Goal: Task Accomplishment & Management: Manage account settings

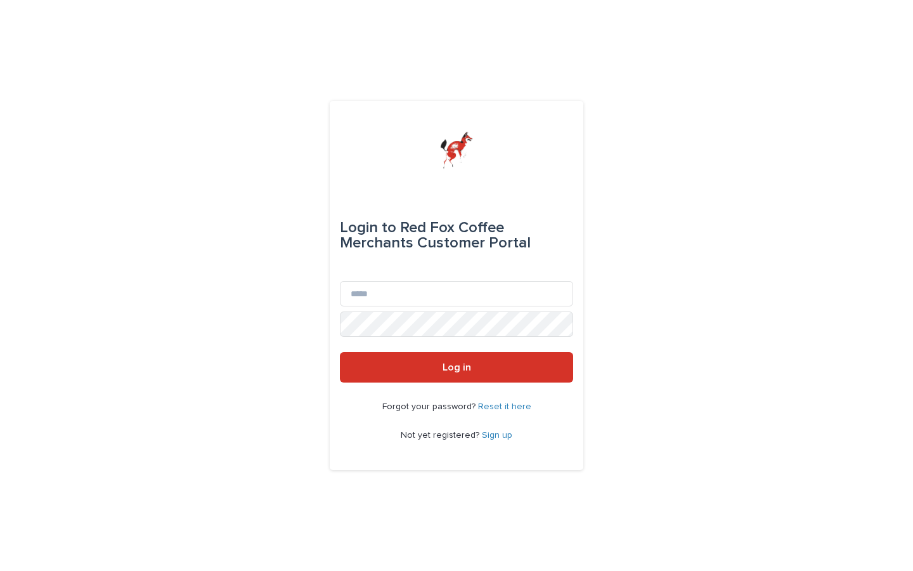
click at [492, 436] on link "Sign up" at bounding box center [497, 434] width 30 height 9
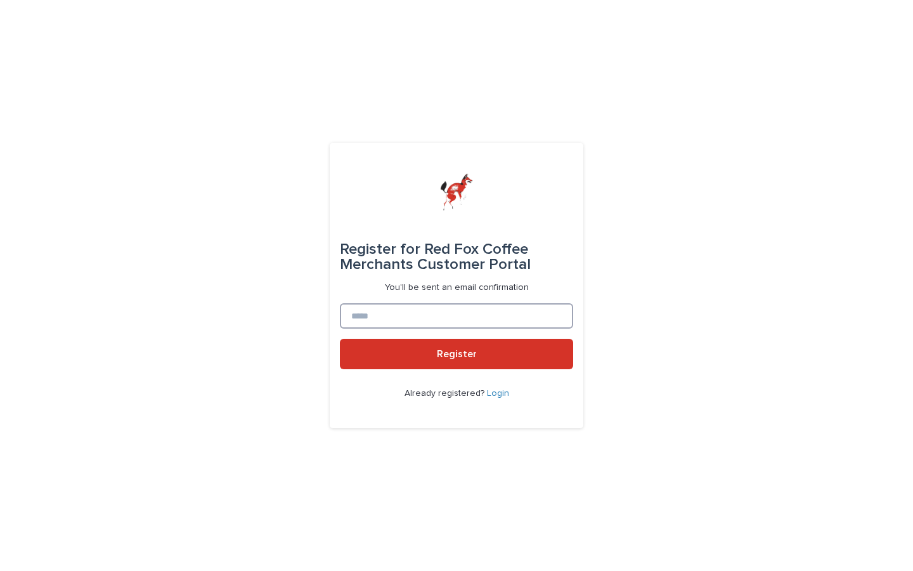
click at [424, 315] on input at bounding box center [456, 315] width 233 height 25
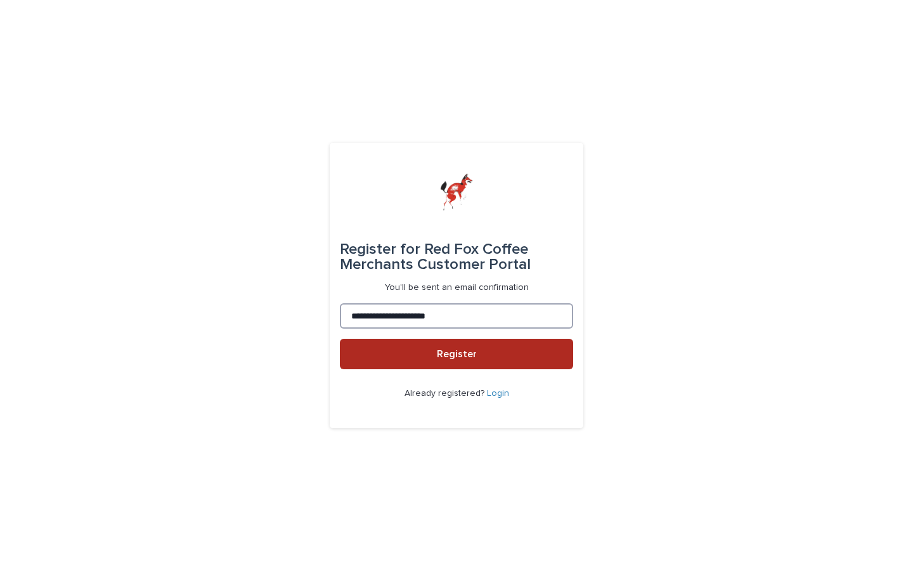
type input "**********"
click at [443, 354] on span "Register" at bounding box center [457, 354] width 40 height 10
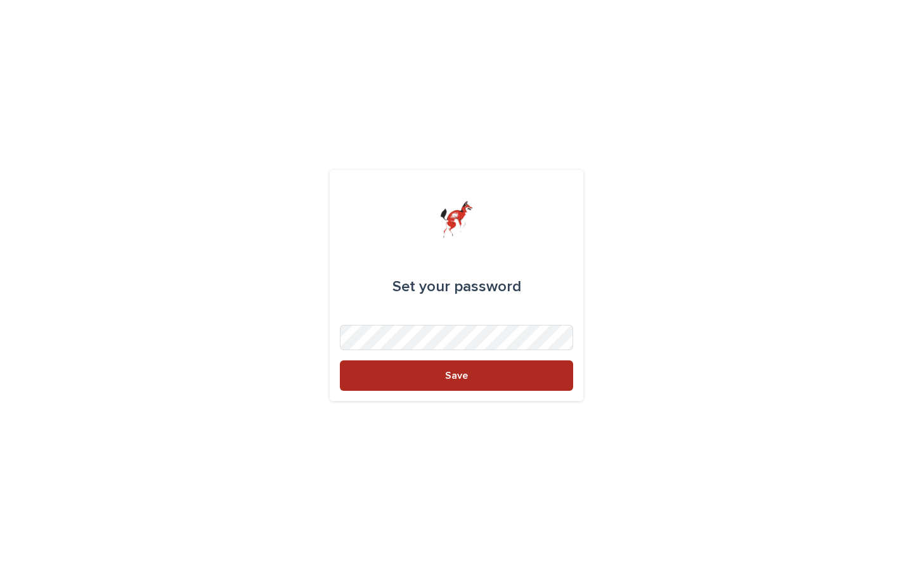
click at [480, 365] on button "Save" at bounding box center [456, 375] width 233 height 30
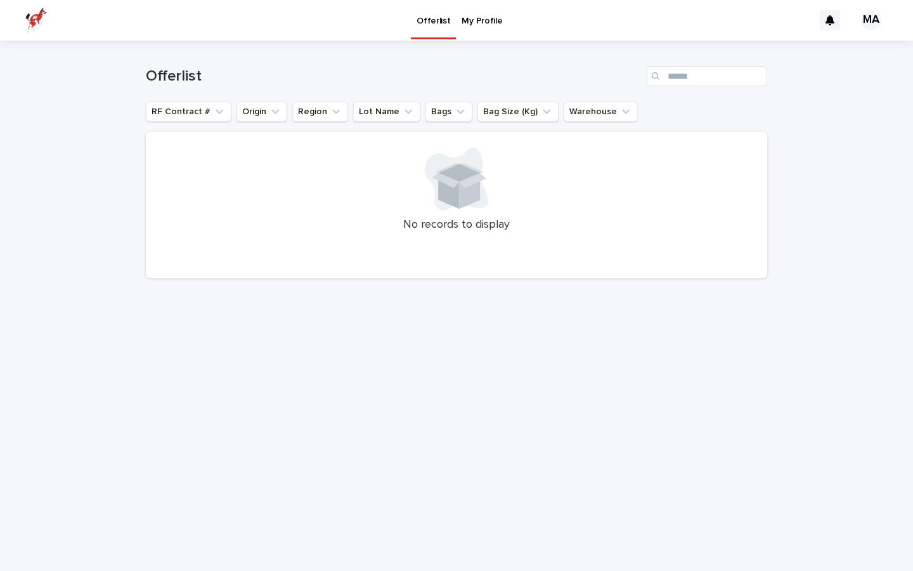
click at [480, 14] on p "My Profile" at bounding box center [482, 13] width 41 height 27
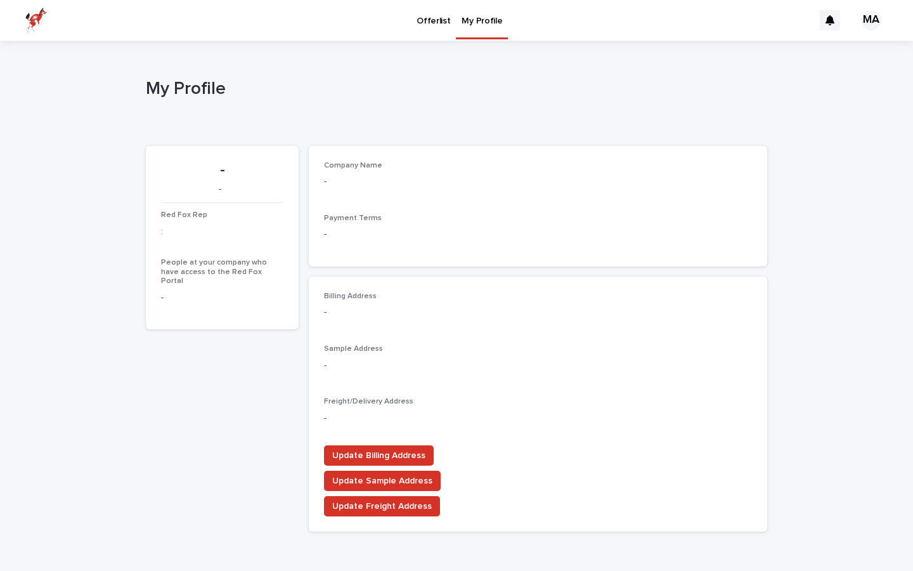
click at [202, 197] on div "- - Red Fox Rep : People at your company who have access to the Red Fox Portal -" at bounding box center [222, 237] width 122 height 153
click at [333, 183] on p "-" at bounding box center [390, 181] width 133 height 13
click at [334, 176] on p "-" at bounding box center [390, 181] width 133 height 13
click at [390, 474] on span "Update Sample Address" at bounding box center [382, 480] width 100 height 13
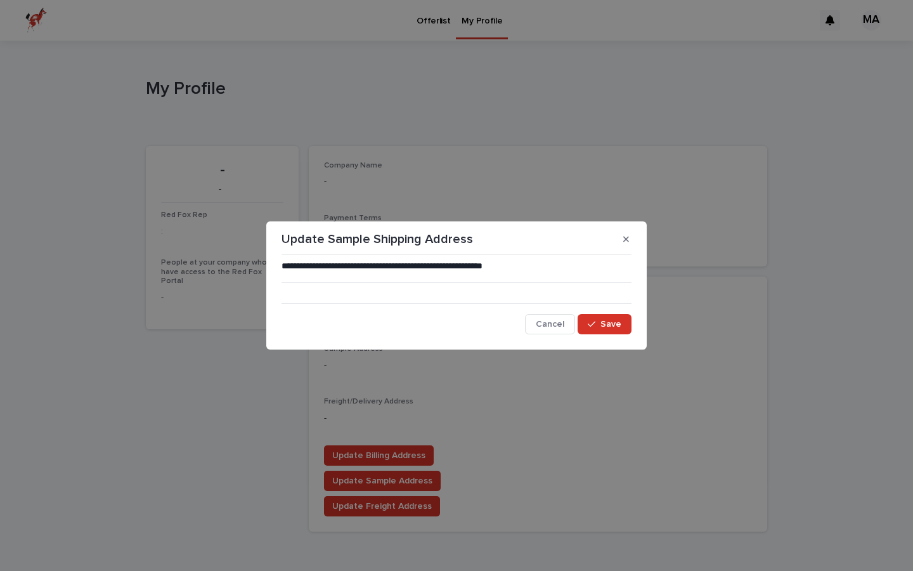
click at [508, 292] on div "**********" at bounding box center [457, 297] width 350 height 74
click at [599, 321] on div "button" at bounding box center [594, 324] width 13 height 9
